Goal: Information Seeking & Learning: Learn about a topic

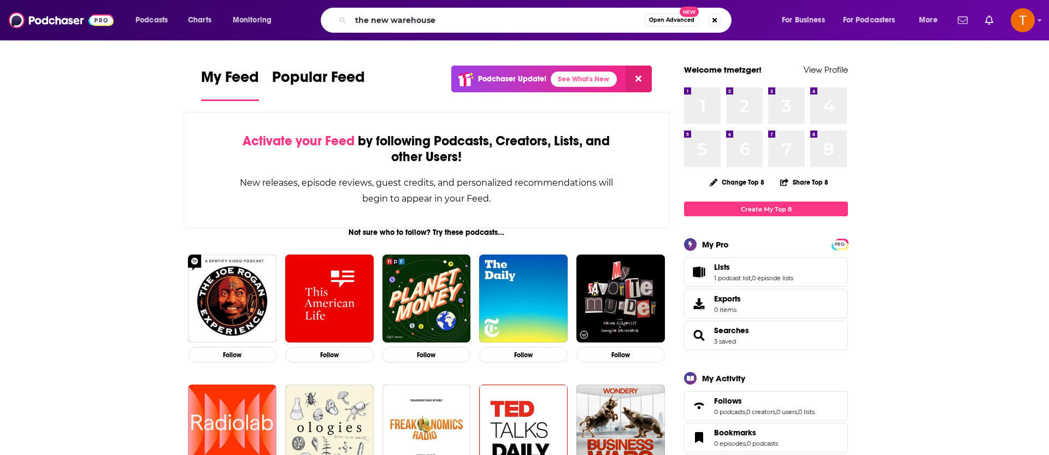
type input "the new warehouse"
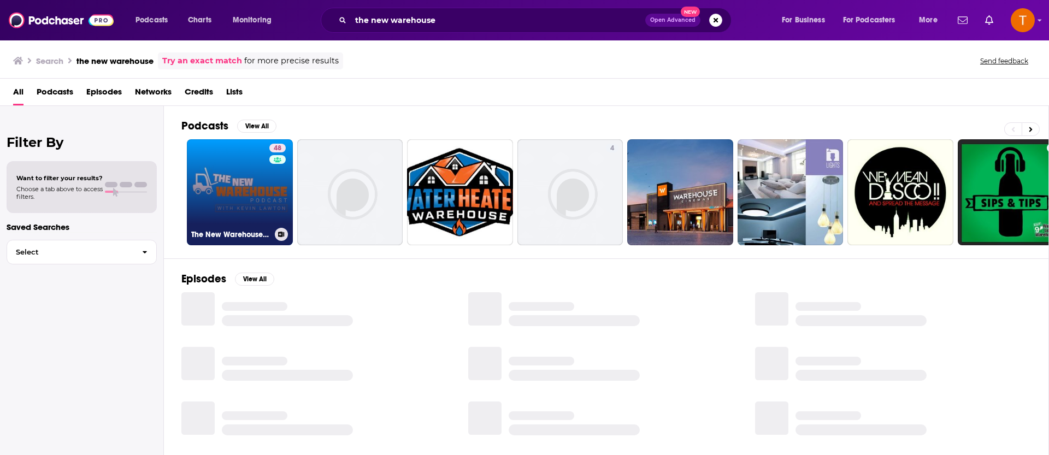
click at [237, 188] on link "48 The New Warehouse Podcast" at bounding box center [240, 192] width 106 height 106
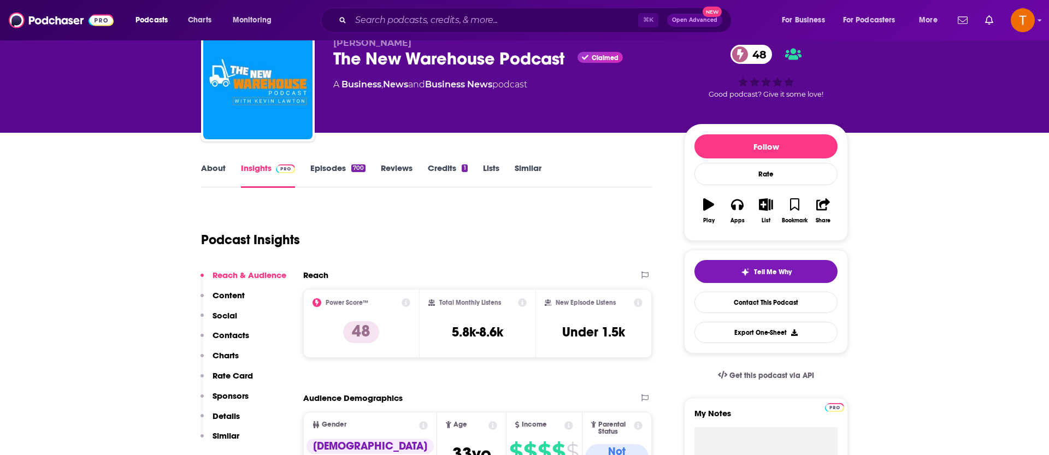
scroll to position [68, 0]
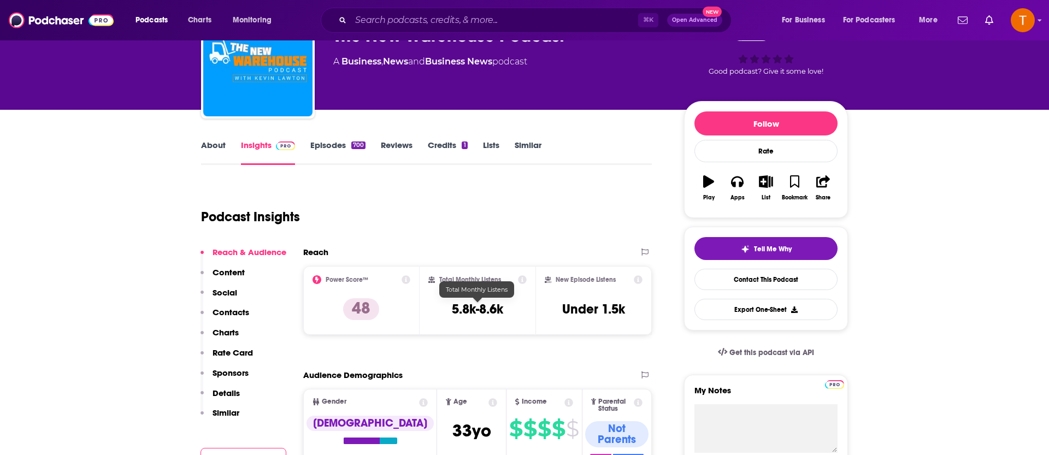
click at [469, 307] on h3 "5.8k-8.6k" at bounding box center [477, 309] width 51 height 16
drag, startPoint x: 460, startPoint y: 310, endPoint x: 454, endPoint y: 309, distance: 6.0
click at [459, 310] on h3 "5.8k-8.6k" at bounding box center [477, 309] width 51 height 16
drag, startPoint x: 451, startPoint y: 310, endPoint x: 529, endPoint y: 309, distance: 78.2
click at [529, 309] on div "Total Monthly Listens 5.8k-8.6k" at bounding box center [478, 300] width 116 height 69
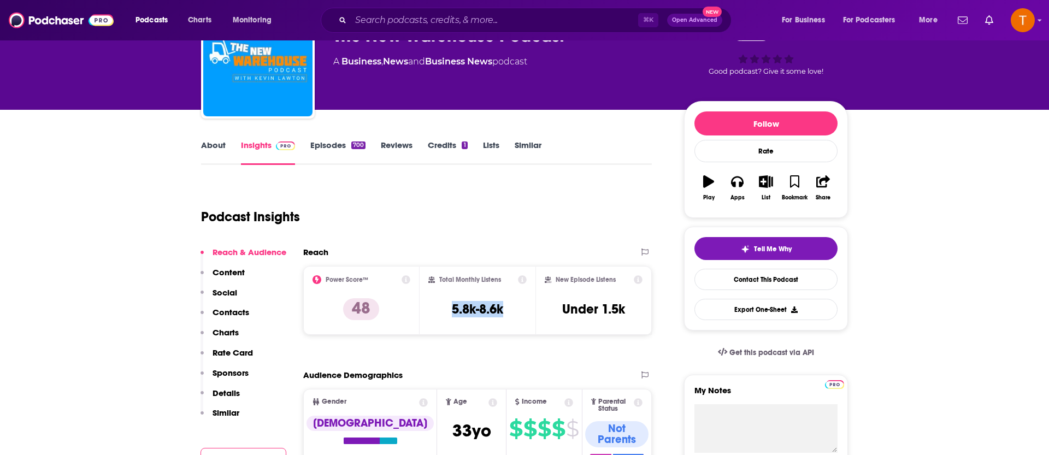
copy h3 "5.8k-8.6k"
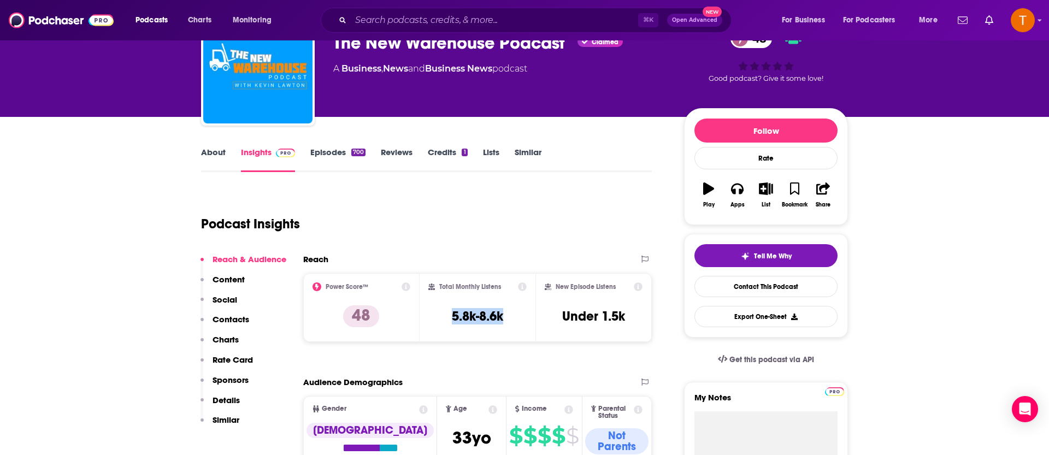
scroll to position [0, 0]
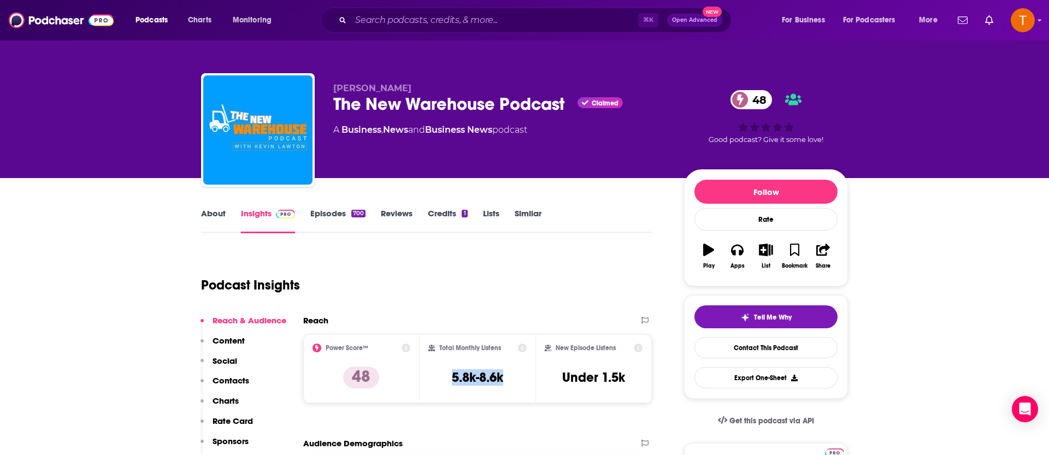
click at [234, 401] on p "Charts" at bounding box center [226, 401] width 26 height 10
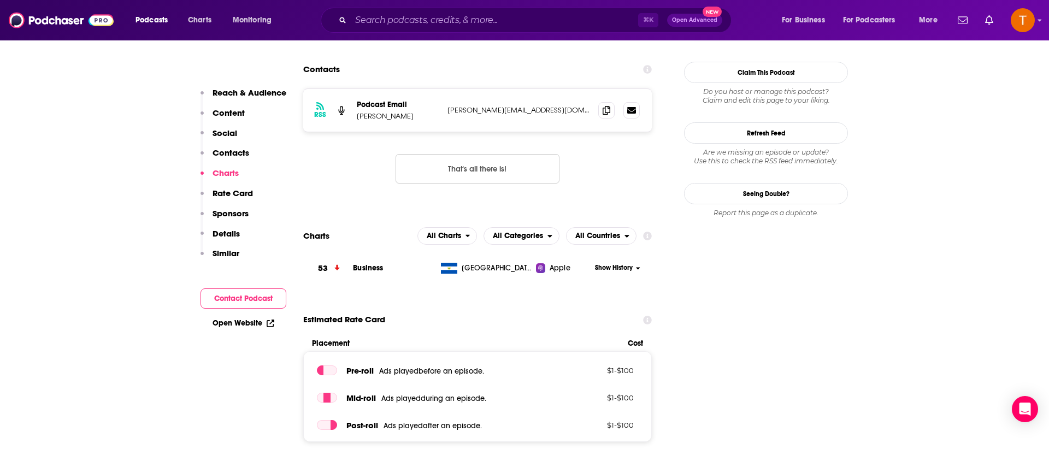
scroll to position [1142, 0]
